Goal: Navigation & Orientation: Find specific page/section

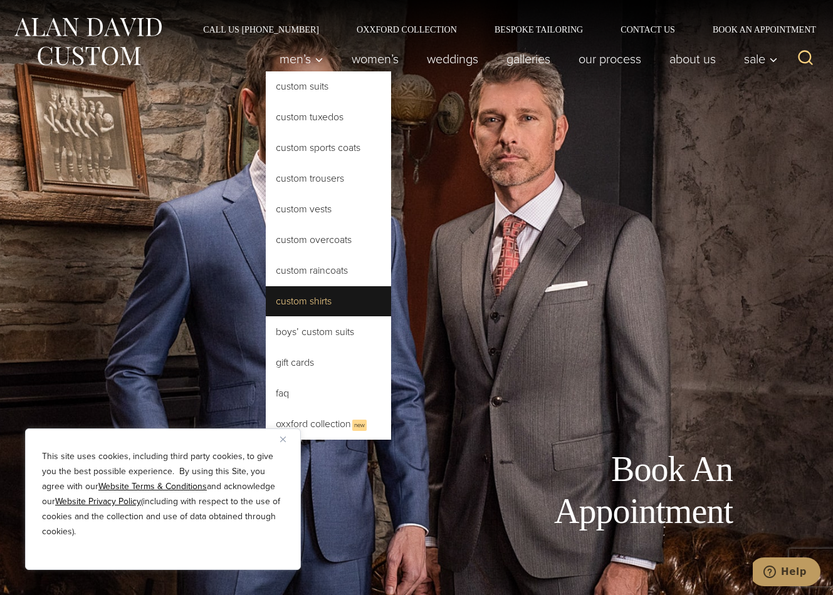
click at [286, 300] on link "Custom Shirts" at bounding box center [328, 301] width 125 height 30
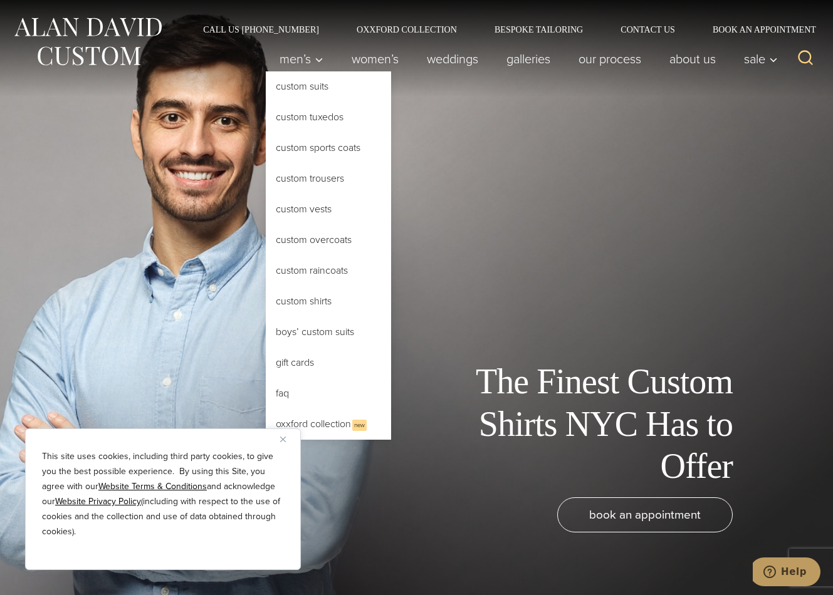
click at [285, 301] on link "Custom Shirts" at bounding box center [328, 301] width 125 height 30
click at [298, 62] on span "Men’s" at bounding box center [301, 59] width 44 height 13
click at [311, 303] on link "Custom Shirts" at bounding box center [328, 301] width 125 height 30
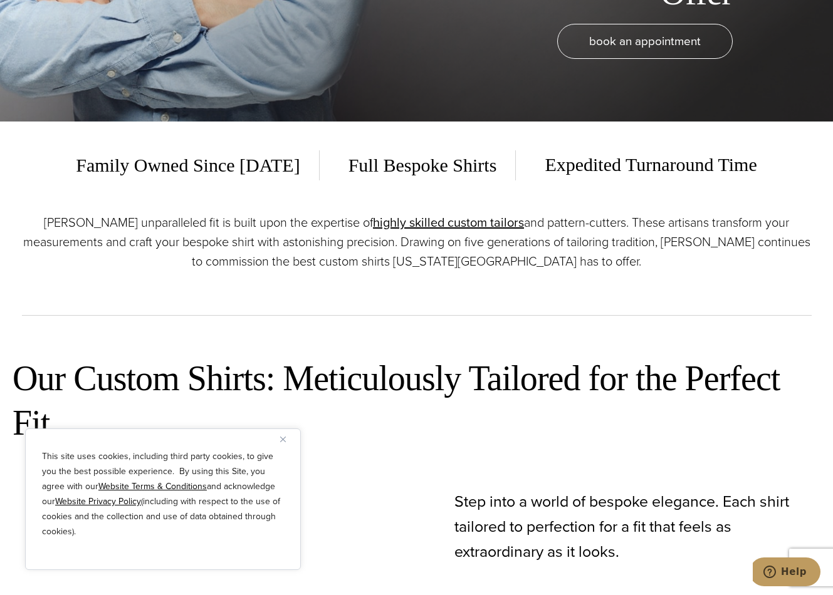
scroll to position [501, 0]
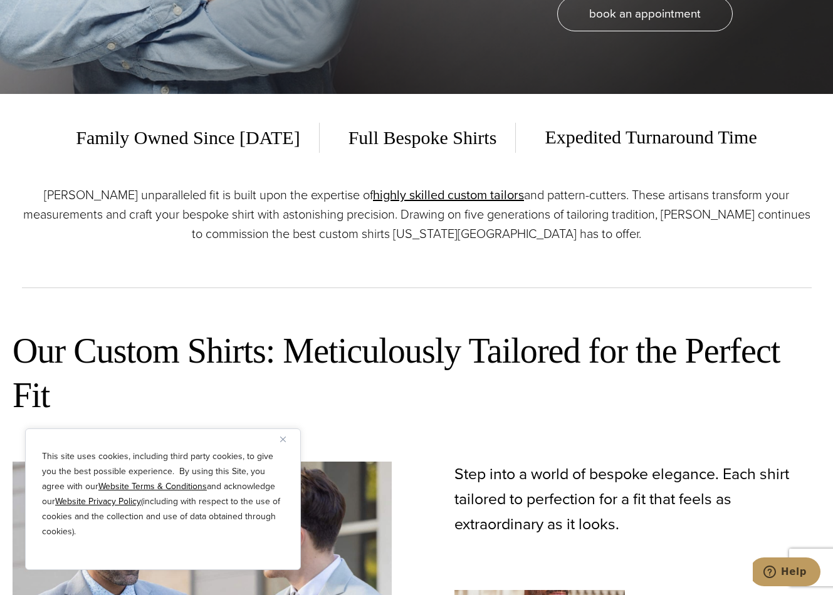
click at [285, 440] on img "Close" at bounding box center [283, 440] width 6 height 6
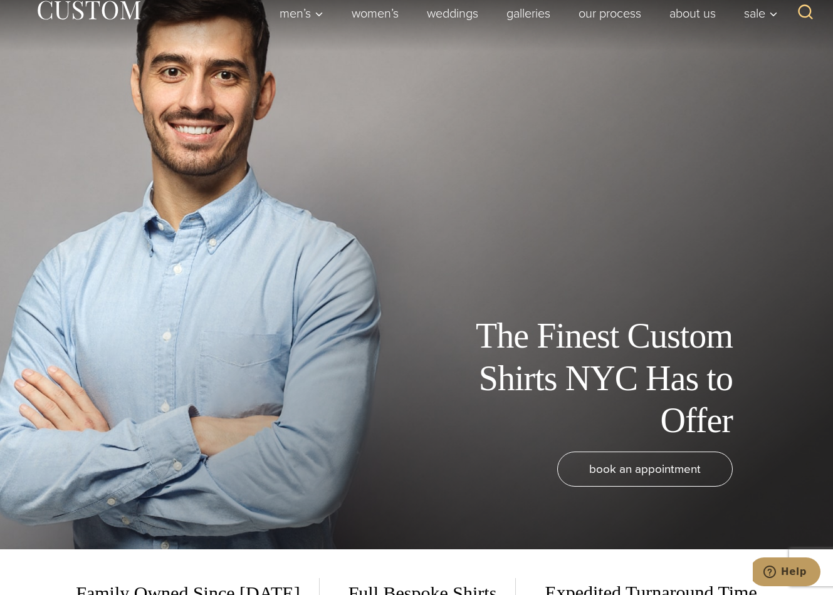
scroll to position [0, 0]
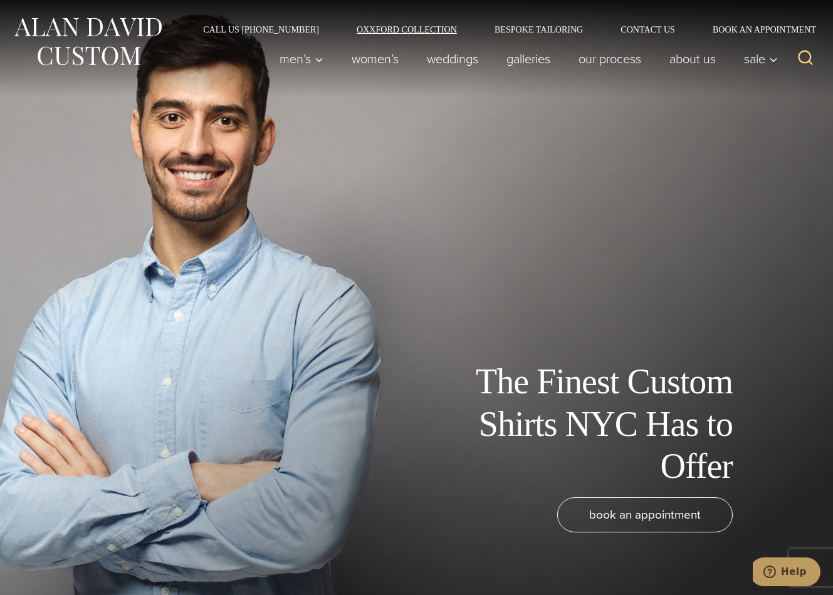
click at [386, 28] on link "Oxxford Collection" at bounding box center [407, 29] width 138 height 9
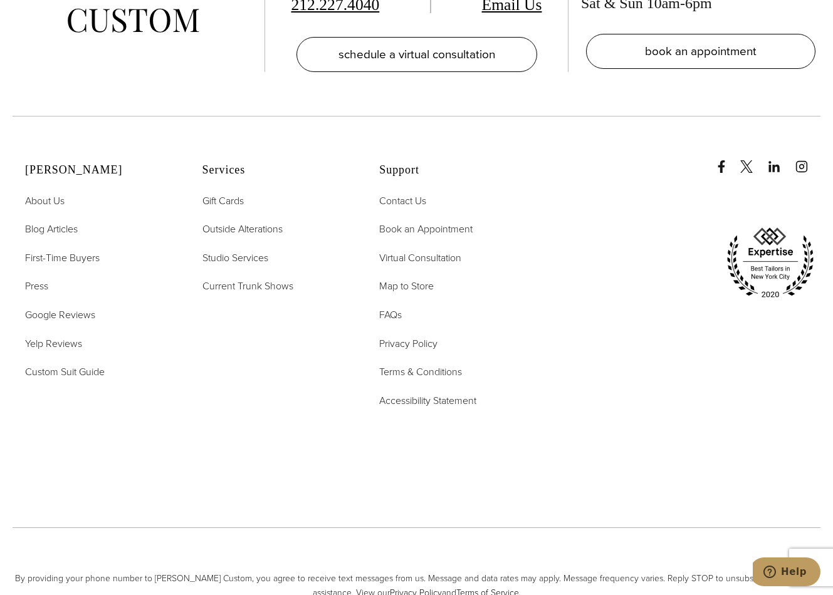
scroll to position [5327, 0]
